Goal: Task Accomplishment & Management: Manage account settings

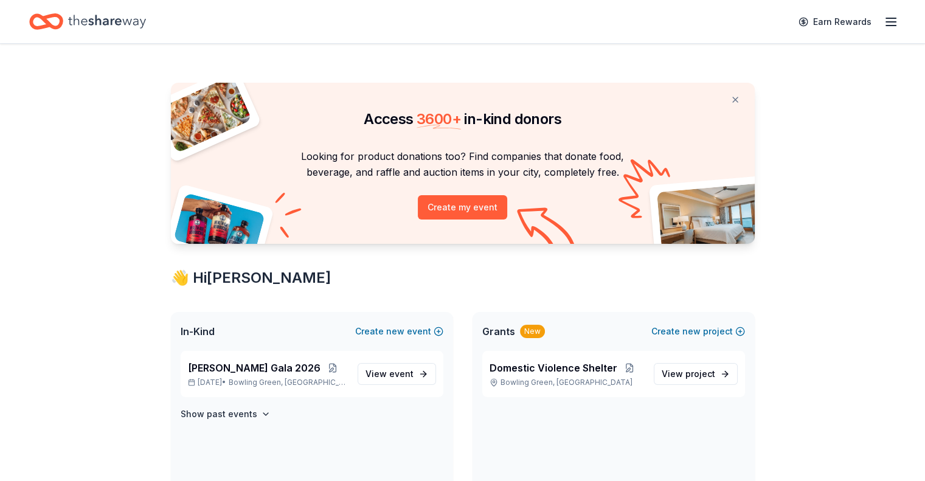
drag, startPoint x: 880, startPoint y: 24, endPoint x: 866, endPoint y: 23, distance: 14.1
click at [866, 23] on div "Earn Rewards" at bounding box center [462, 21] width 925 height 43
click at [884, 23] on icon "button" at bounding box center [891, 22] width 15 height 15
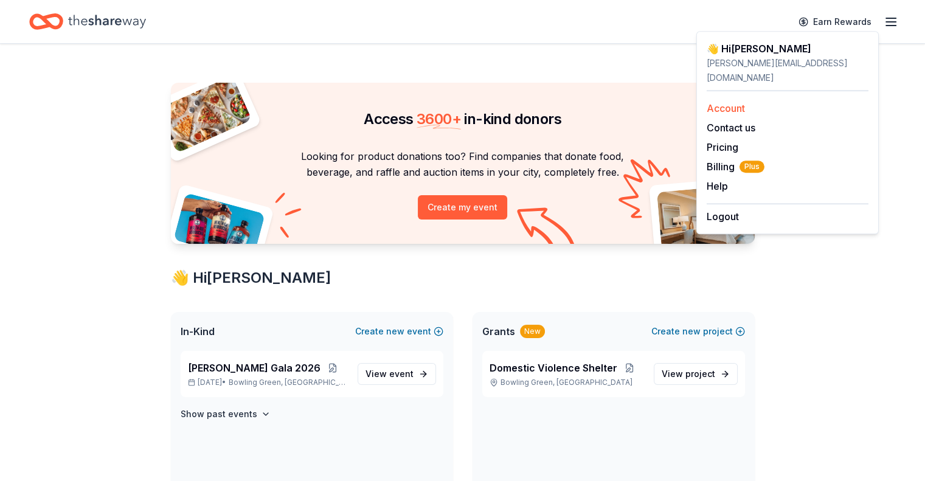
click at [735, 102] on link "Account" at bounding box center [726, 108] width 38 height 12
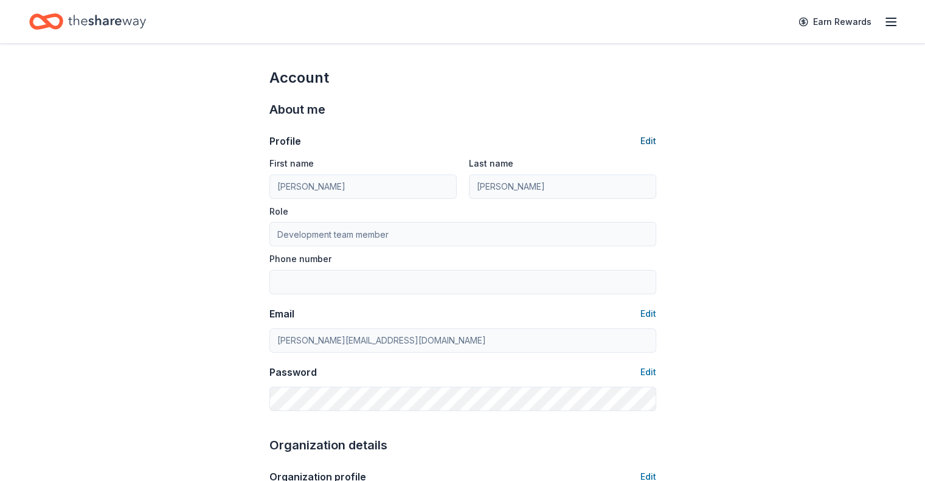
click at [648, 135] on button "Edit" at bounding box center [648, 141] width 16 height 15
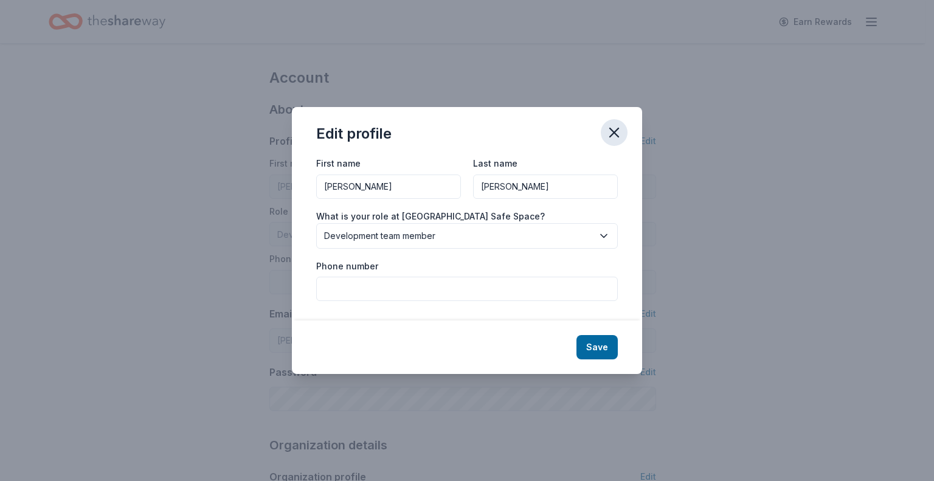
click at [614, 130] on icon "button" at bounding box center [614, 132] width 17 height 17
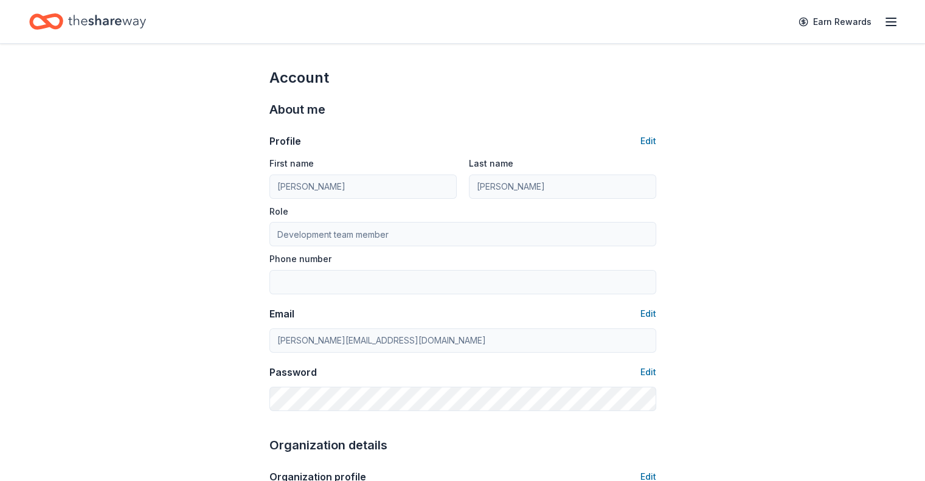
scroll to position [43, 0]
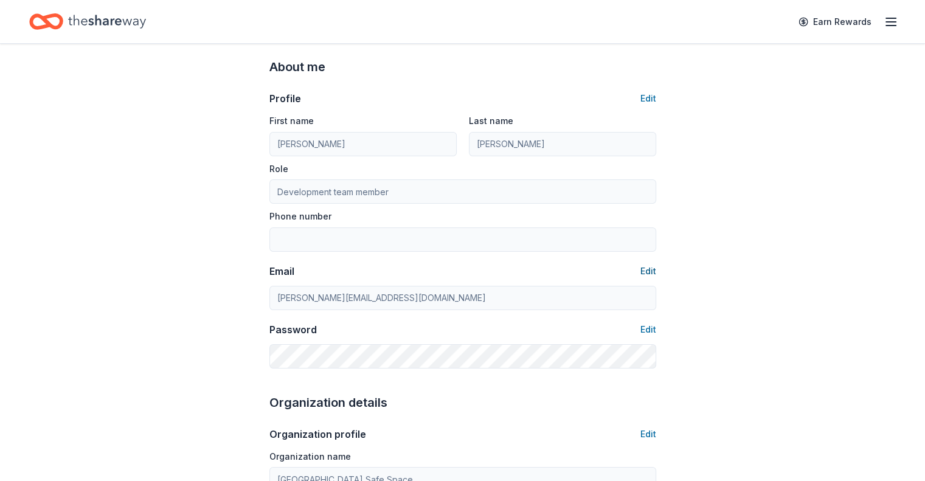
click at [649, 270] on button "Edit" at bounding box center [648, 271] width 16 height 15
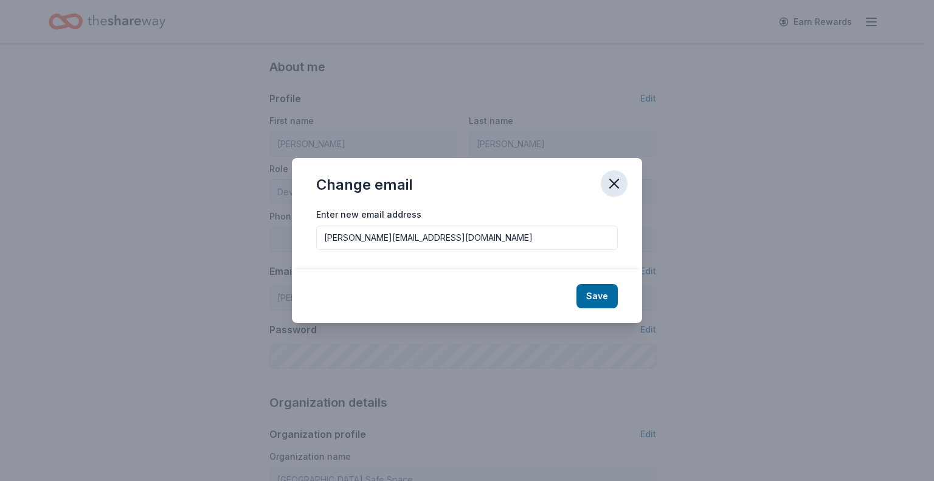
click at [612, 186] on icon "button" at bounding box center [614, 183] width 9 height 9
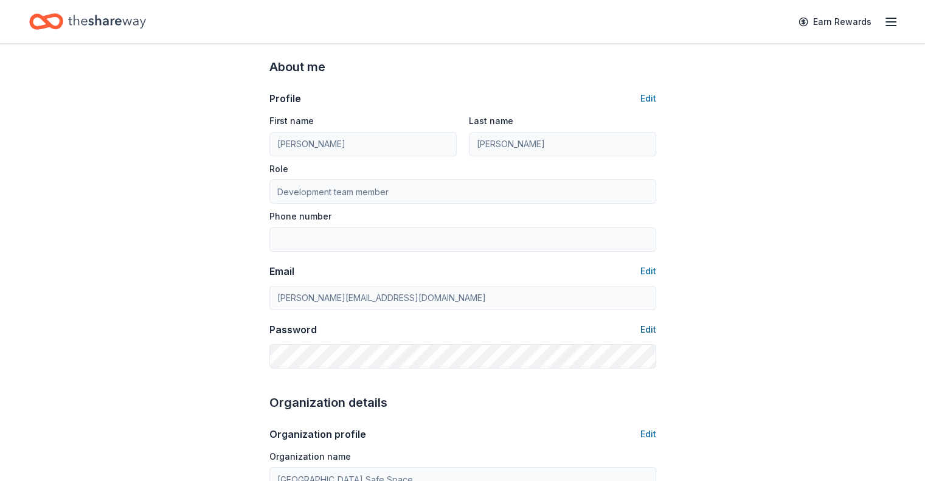
click at [643, 328] on button "Edit" at bounding box center [648, 329] width 16 height 15
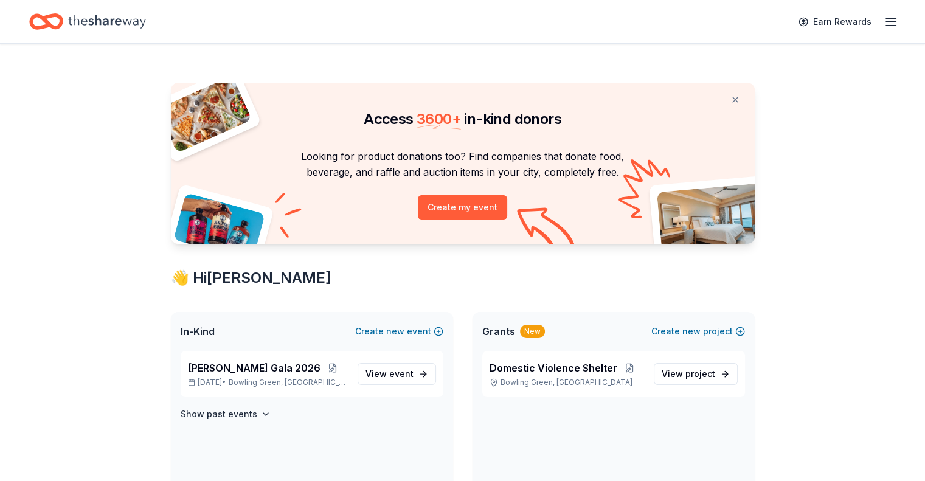
click at [884, 22] on icon "button" at bounding box center [891, 22] width 15 height 15
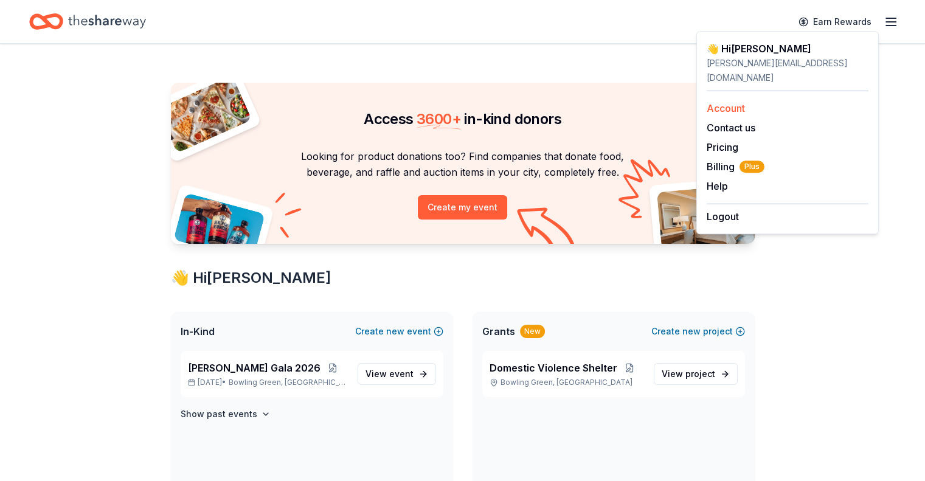
click at [730, 102] on link "Account" at bounding box center [726, 108] width 38 height 12
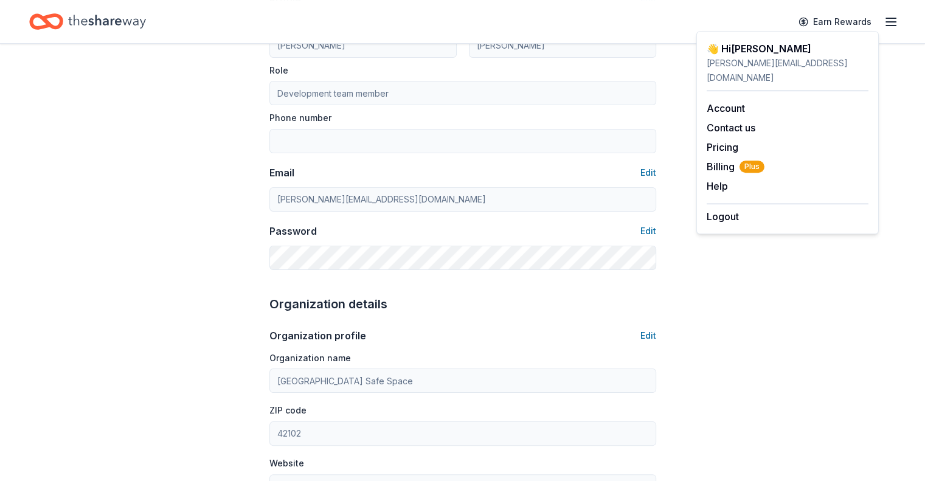
scroll to position [175, 0]
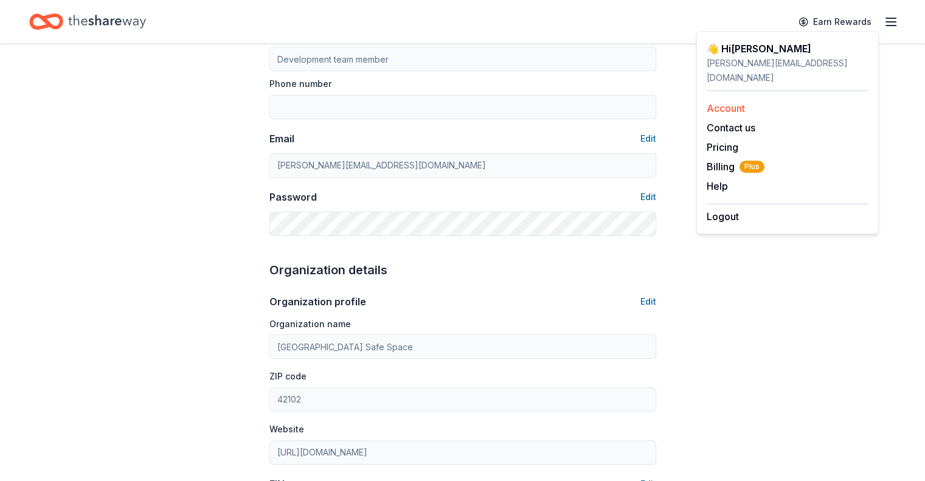
click at [738, 102] on link "Account" at bounding box center [726, 108] width 38 height 12
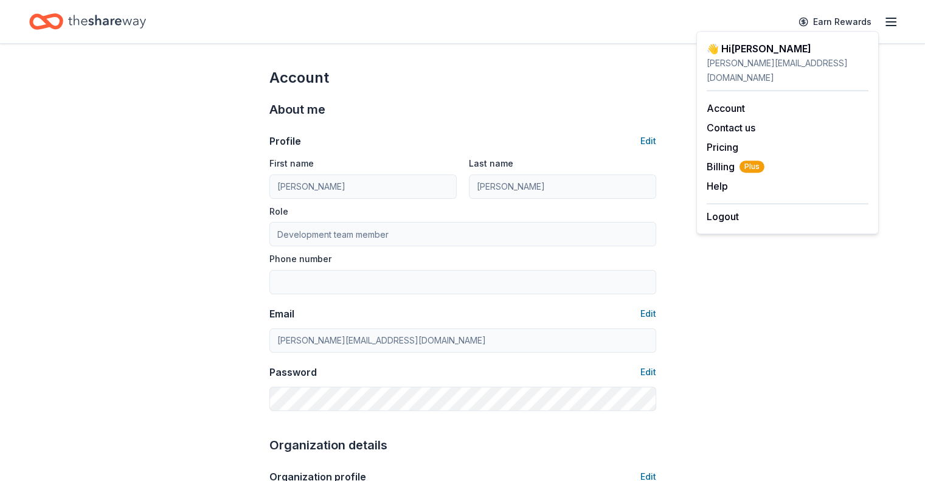
scroll to position [75, 0]
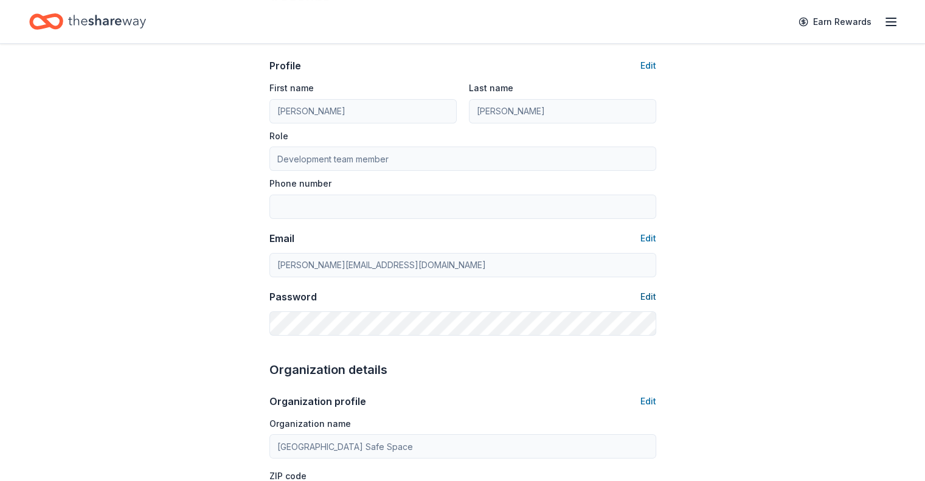
click at [648, 296] on button "Edit" at bounding box center [648, 297] width 16 height 15
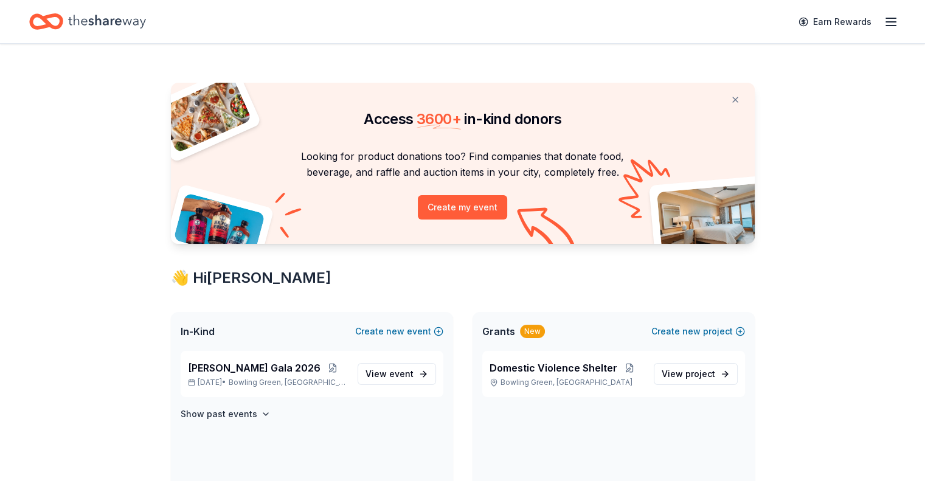
click at [884, 26] on icon "button" at bounding box center [891, 22] width 15 height 15
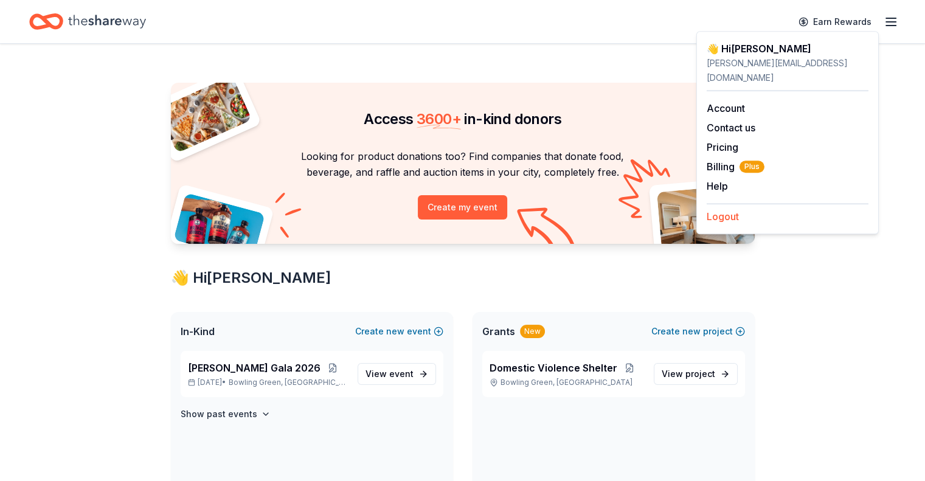
click at [733, 209] on button "Logout" at bounding box center [723, 216] width 32 height 15
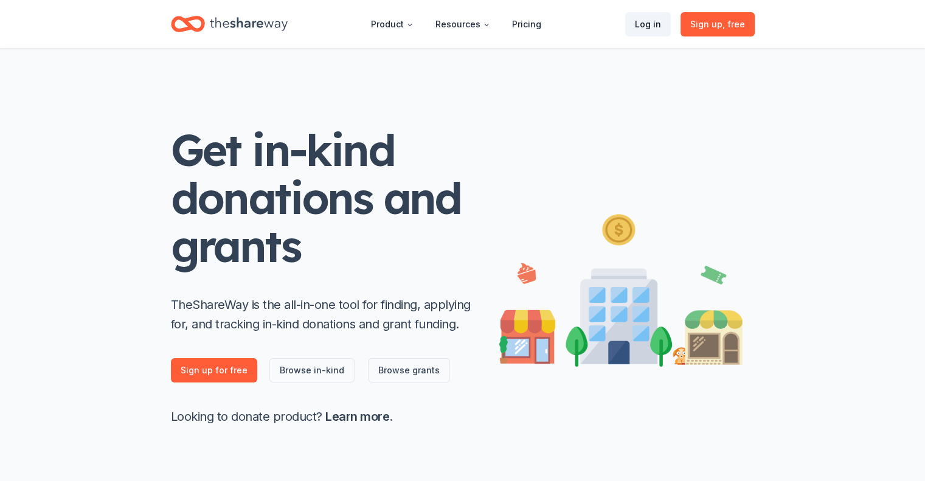
click at [645, 29] on link "Log in" at bounding box center [648, 24] width 46 height 24
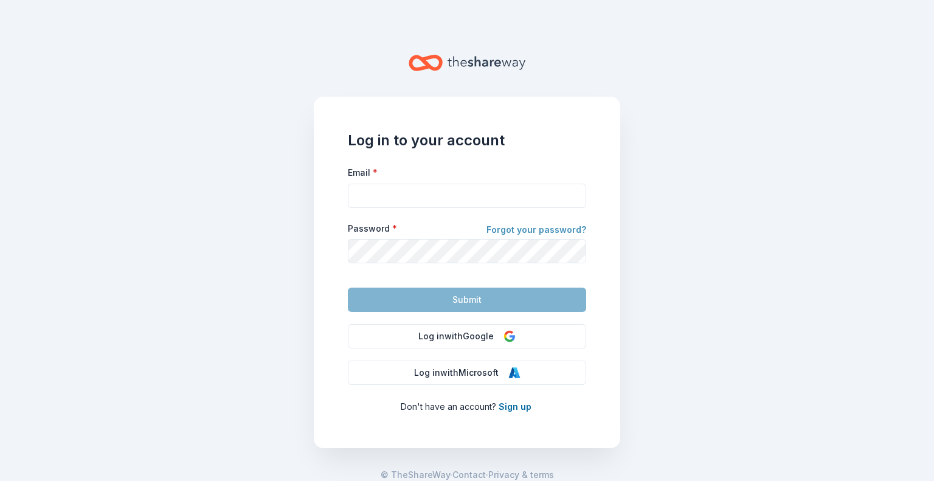
click at [560, 227] on link "Forgot your password?" at bounding box center [537, 231] width 100 height 17
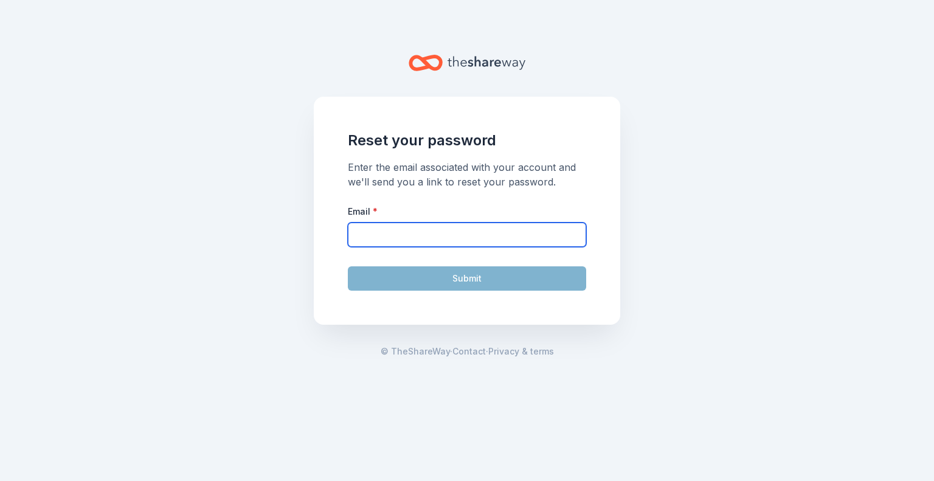
click at [560, 227] on input "Email *" at bounding box center [467, 235] width 238 height 24
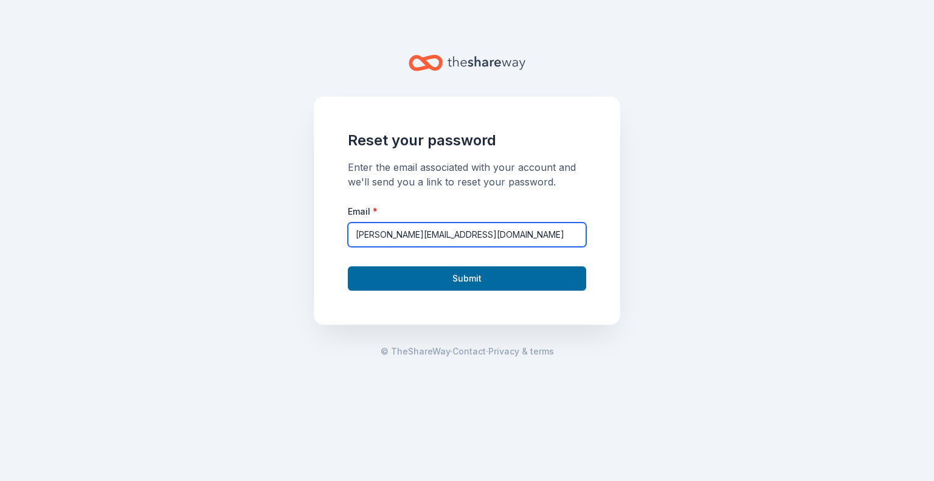
type input "[PERSON_NAME][EMAIL_ADDRESS][DOMAIN_NAME]"
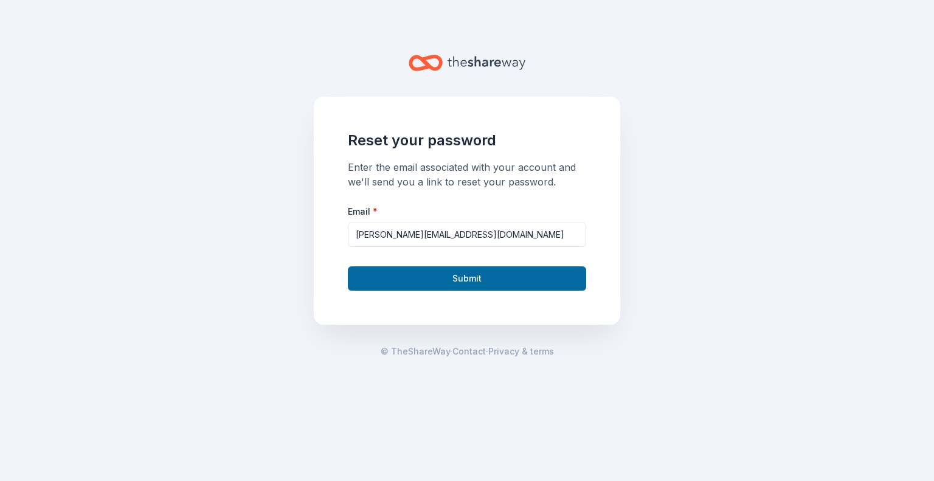
click at [563, 201] on div "Reset your password Enter the email associated with your account and we'll send…" at bounding box center [467, 211] width 307 height 228
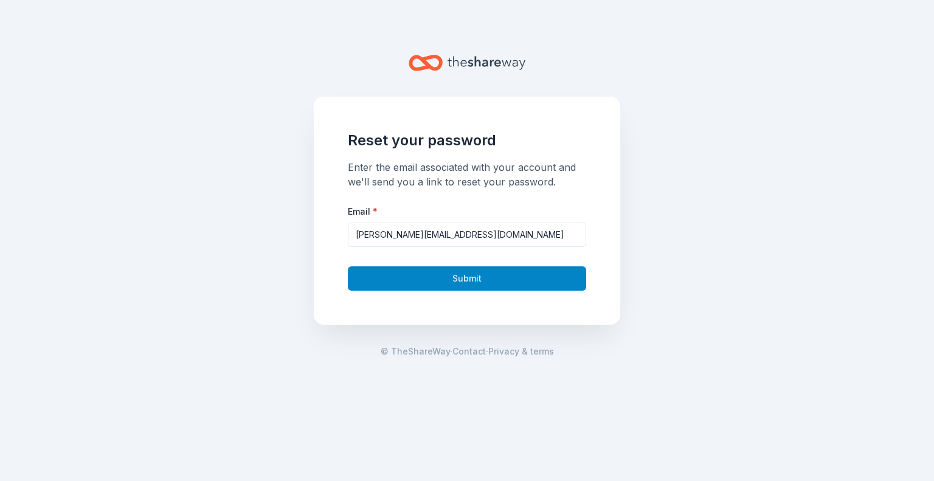
click at [572, 278] on button "Submit" at bounding box center [467, 278] width 238 height 24
